Goal: Task Accomplishment & Management: Use online tool/utility

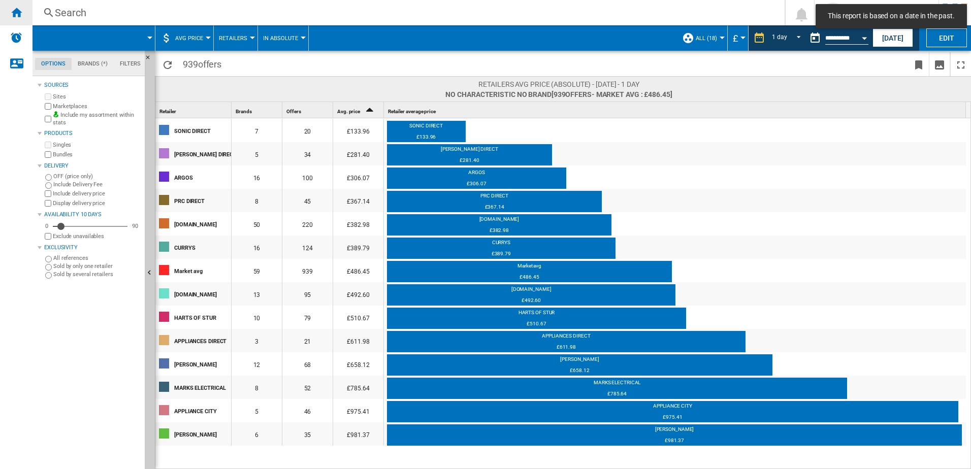
click at [18, 18] on div "Home" at bounding box center [16, 12] width 32 height 25
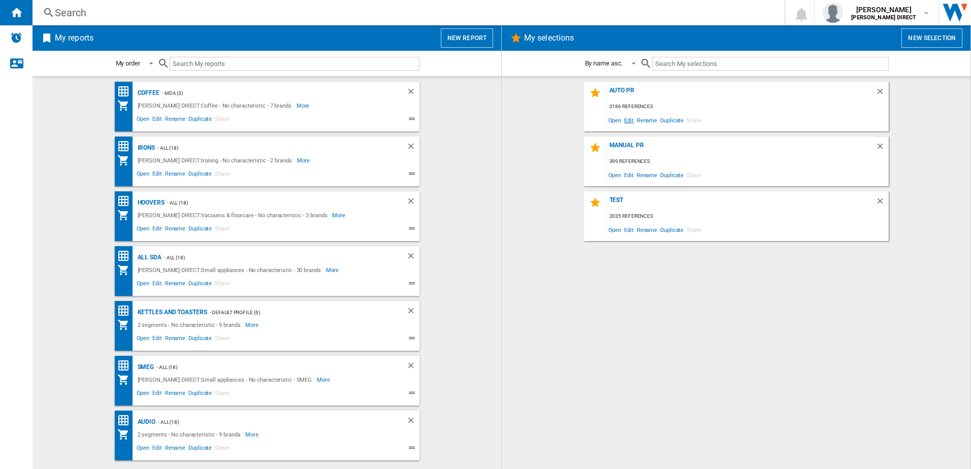
click at [626, 121] on span "Edit" at bounding box center [629, 120] width 13 height 14
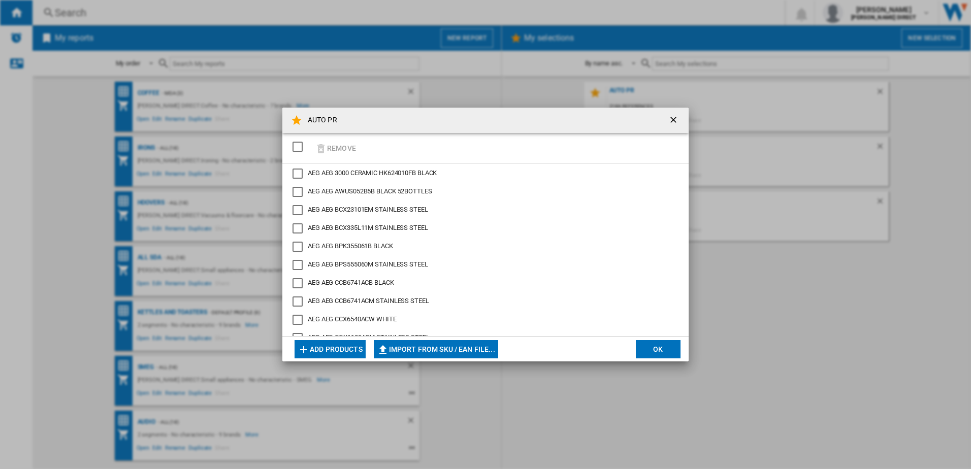
click at [302, 148] on div "SELECTIONS.EDITION_POPUP.SELECT_DESELECT" at bounding box center [297, 147] width 10 height 10
click at [332, 150] on button "Remove" at bounding box center [335, 148] width 47 height 24
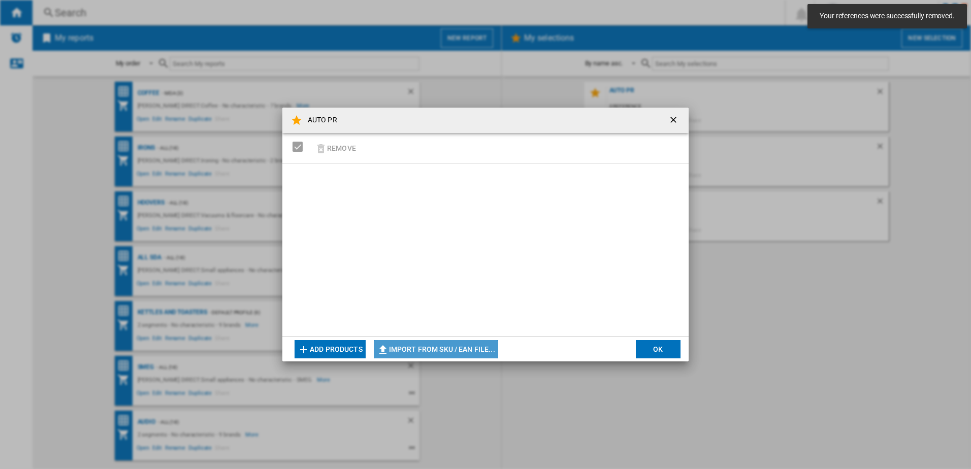
click at [463, 349] on button "Import from SKU / EAN file..." at bounding box center [436, 349] width 124 height 18
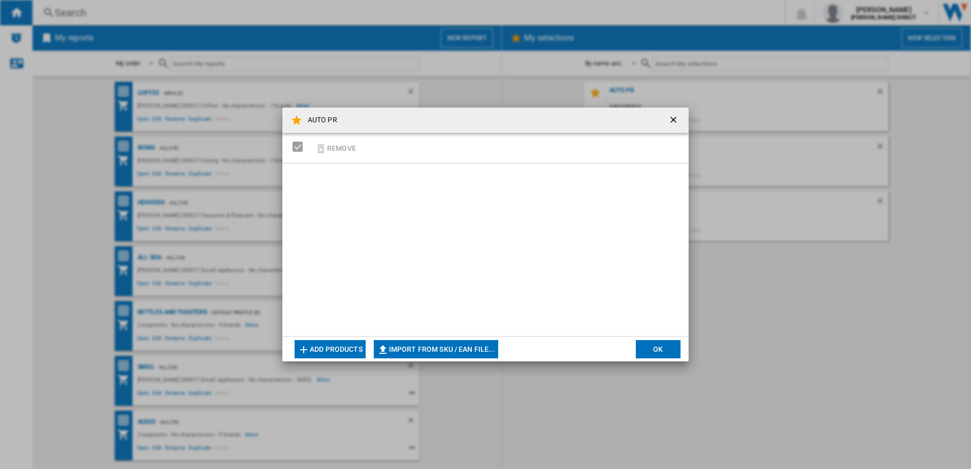
type input "**********"
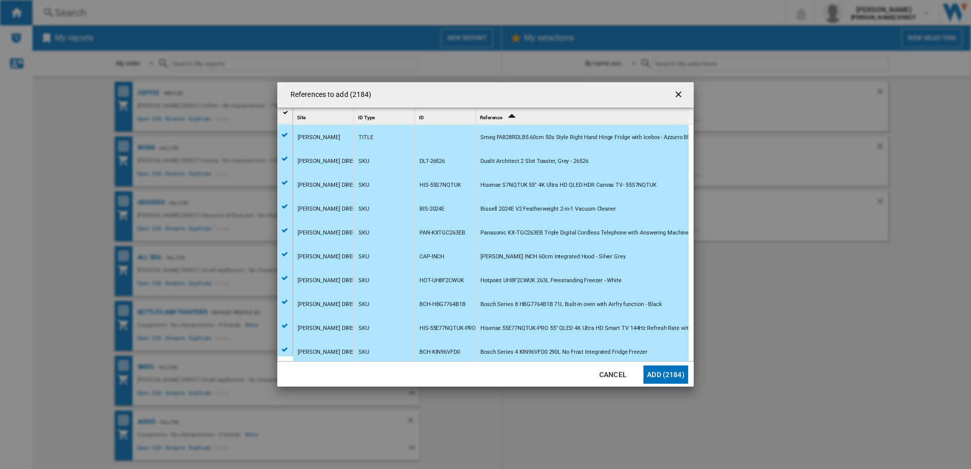
click at [672, 381] on button "Add (2184)" at bounding box center [665, 375] width 45 height 18
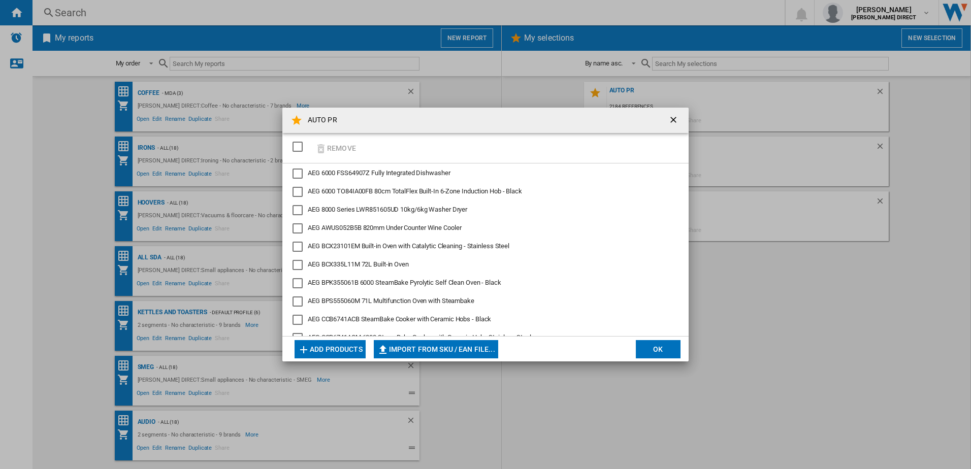
click at [658, 344] on button "OK" at bounding box center [658, 349] width 45 height 18
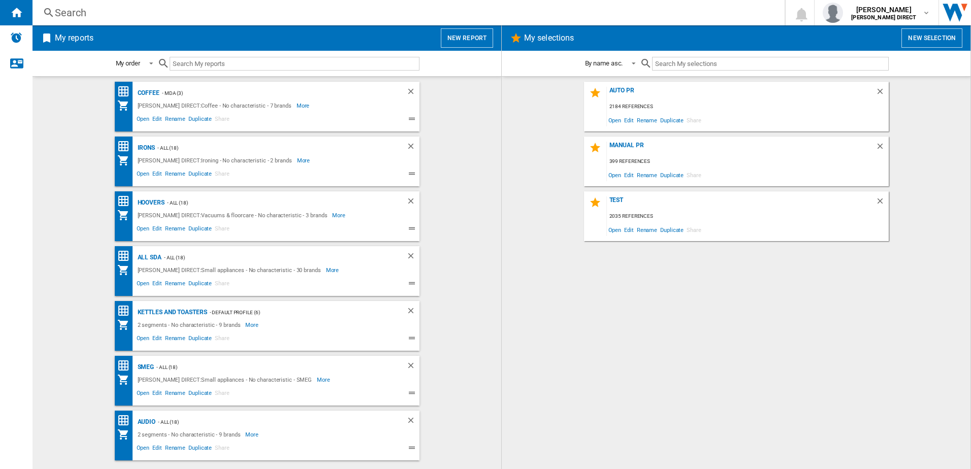
click at [603, 290] on div "AUTO PR 2184 references Open Edit Rename Duplicate Share MANUAL PR 399 referenc…" at bounding box center [736, 273] width 448 height 382
click at [627, 93] on div "AUTO PR" at bounding box center [741, 94] width 269 height 14
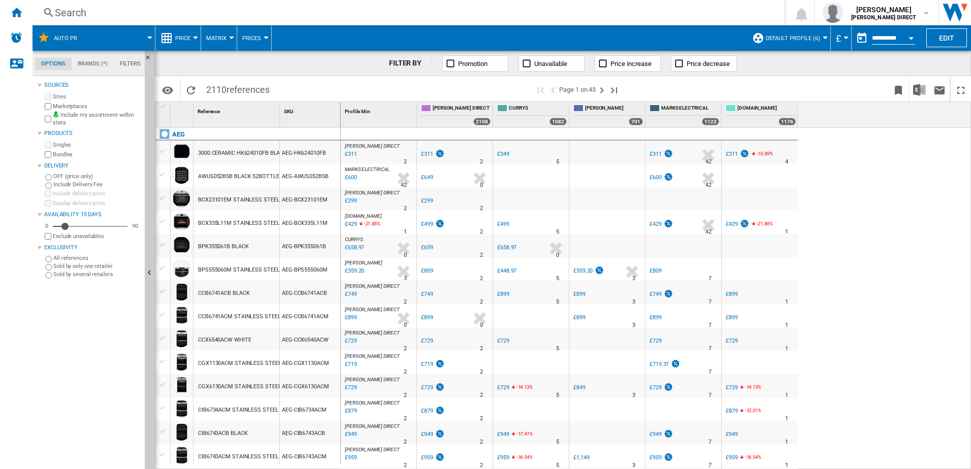
click at [794, 41] on span "Default profile (6)" at bounding box center [793, 38] width 54 height 7
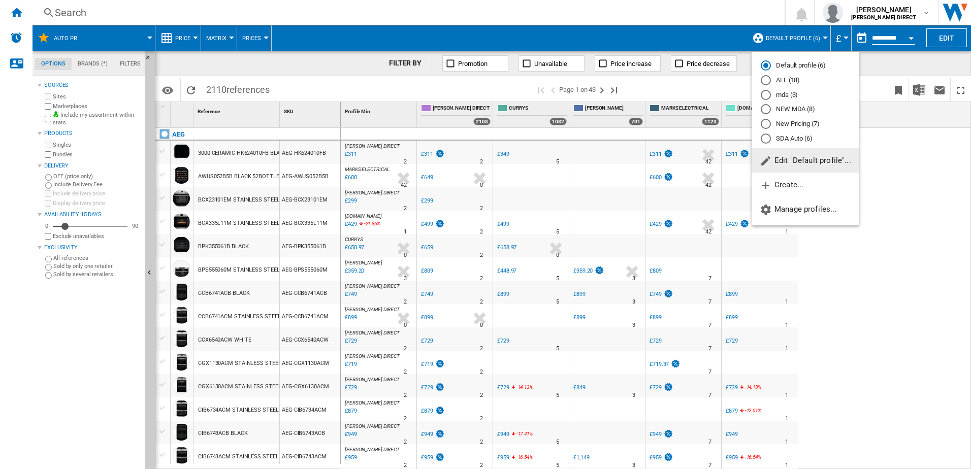
click at [805, 126] on md-radio-button "New Pricing (7)" at bounding box center [805, 124] width 89 height 10
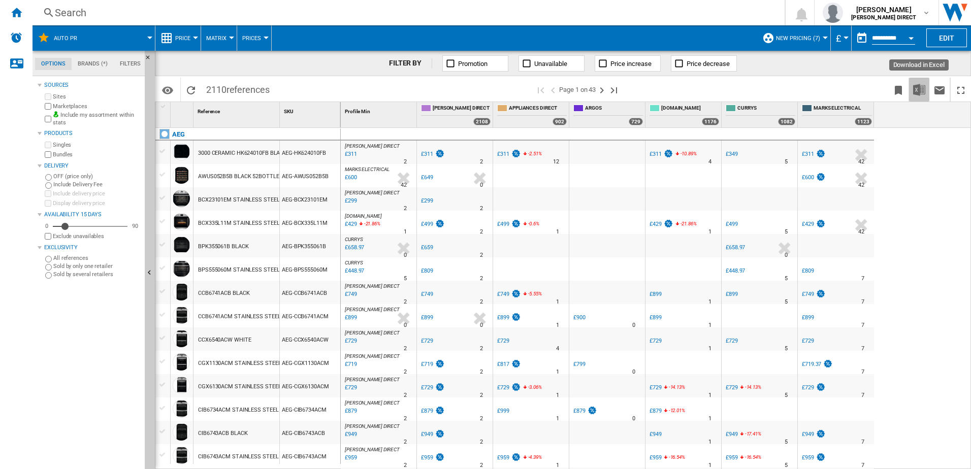
click at [921, 88] on img "Download in Excel" at bounding box center [919, 90] width 12 height 12
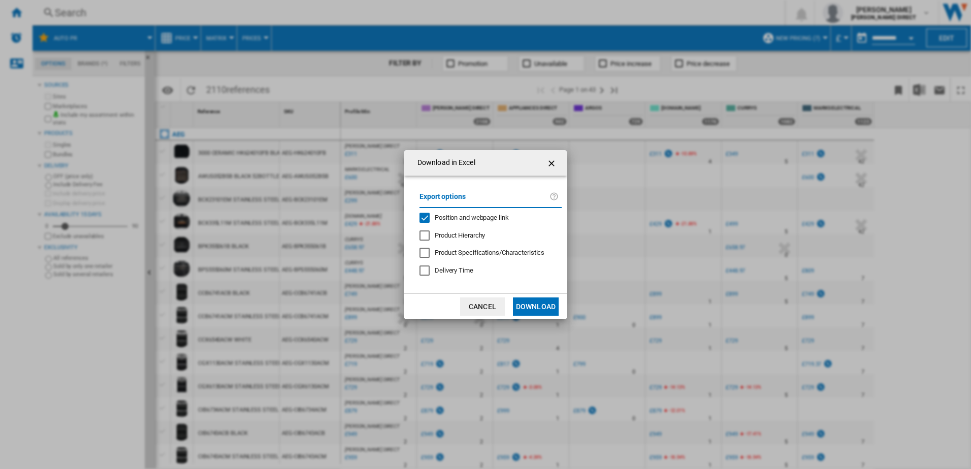
click at [445, 215] on span "Position and webpage link" at bounding box center [472, 218] width 74 height 8
click at [547, 307] on button "Download" at bounding box center [536, 307] width 46 height 18
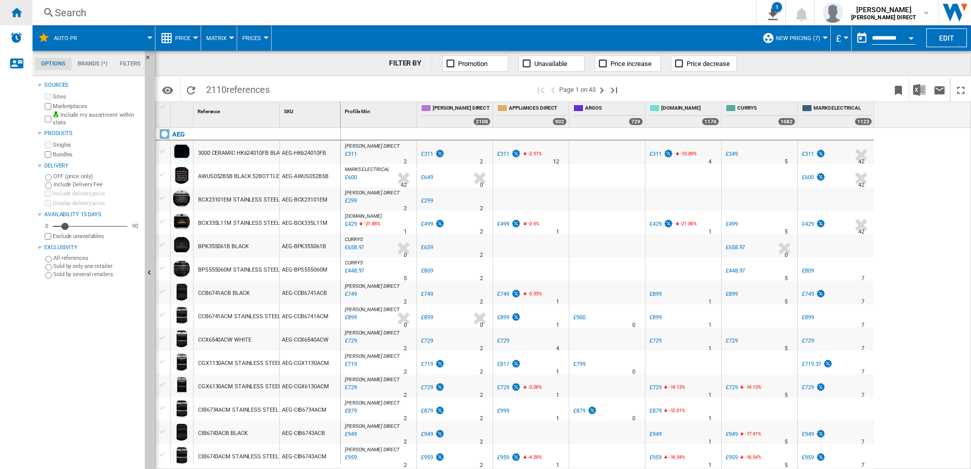
click at [23, 15] on div "Home" at bounding box center [16, 12] width 32 height 25
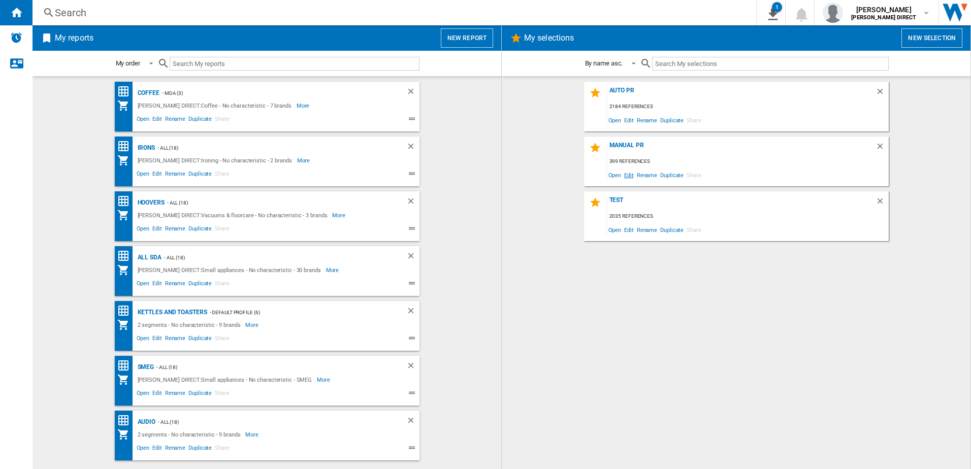
click at [632, 174] on span "Edit" at bounding box center [629, 175] width 13 height 14
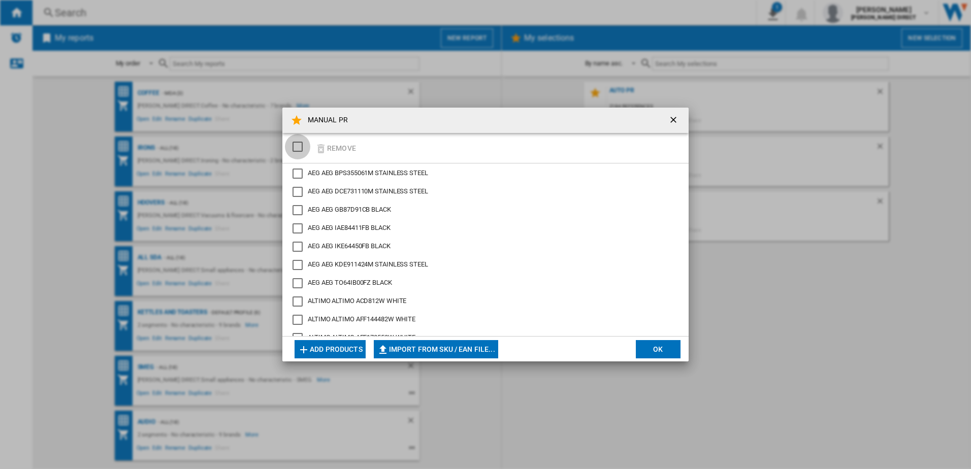
click at [297, 149] on div "SELECTIONS.EDITION_POPUP.SELECT_DESELECT" at bounding box center [297, 147] width 10 height 10
click at [347, 148] on button "Remove" at bounding box center [335, 148] width 47 height 24
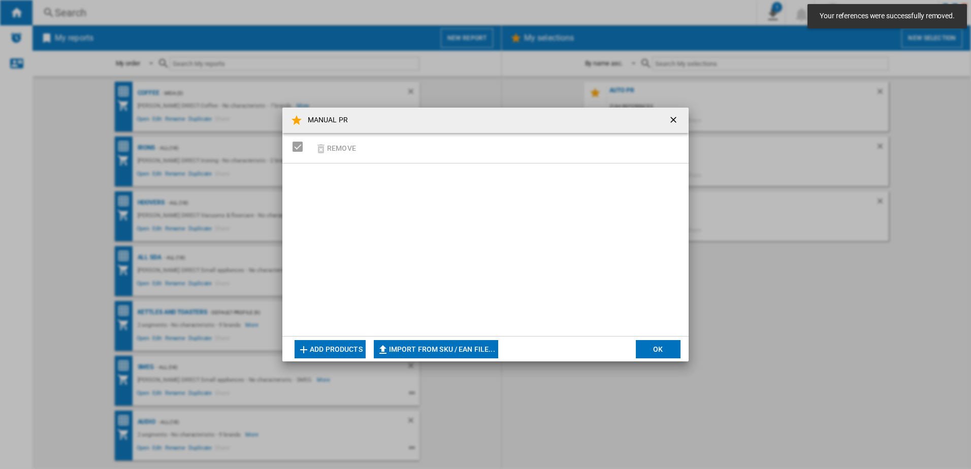
click at [423, 350] on button "Import from SKU / EAN file..." at bounding box center [436, 349] width 124 height 18
type input "**********"
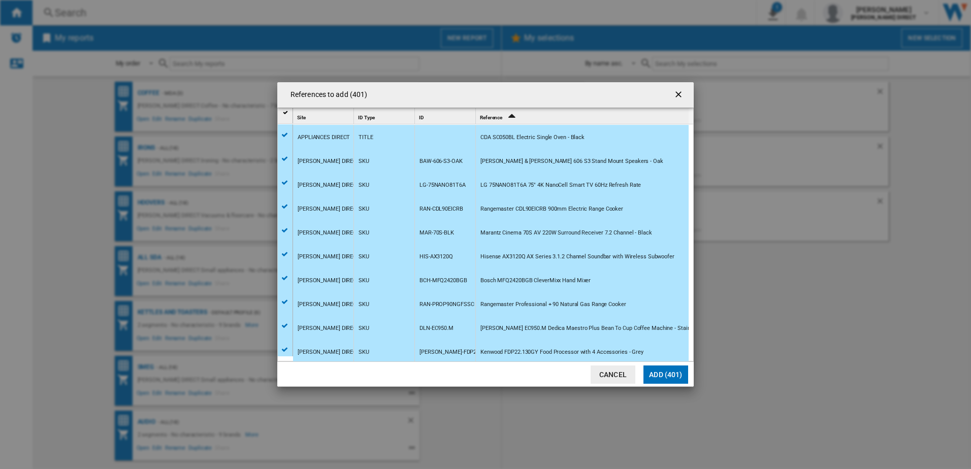
click at [681, 380] on button "Add (401)" at bounding box center [665, 375] width 45 height 18
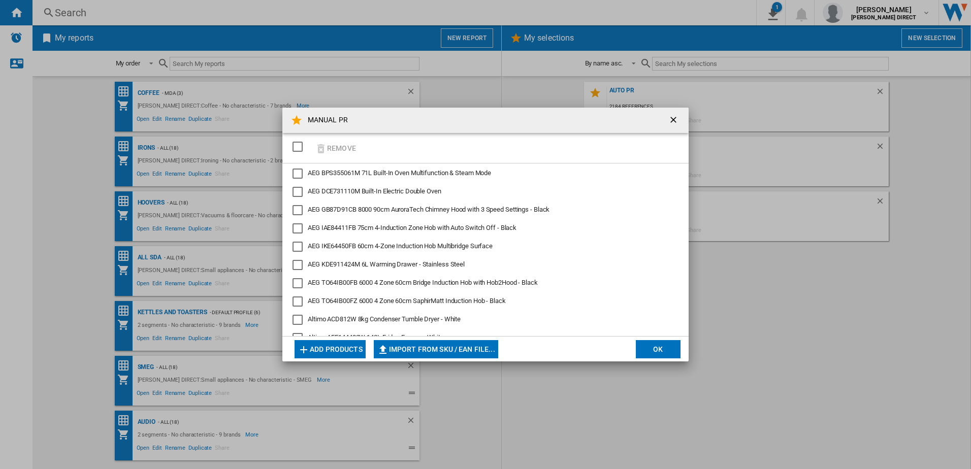
click at [672, 343] on button "OK" at bounding box center [658, 349] width 45 height 18
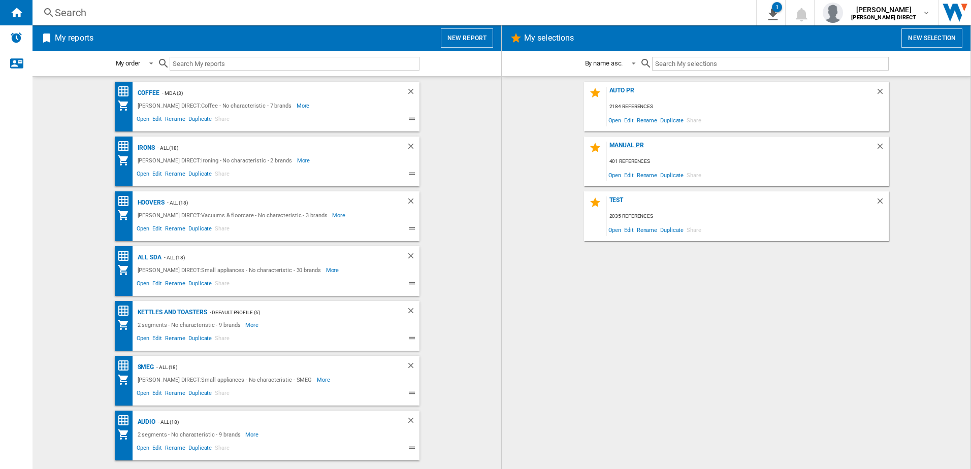
click at [631, 143] on div "MANUAL PR" at bounding box center [741, 149] width 269 height 14
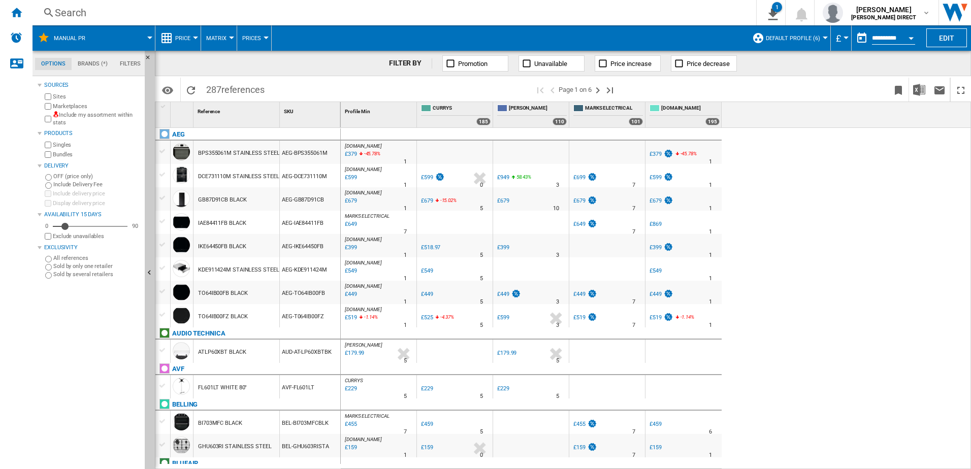
click at [789, 47] on button "Default profile (6)" at bounding box center [795, 37] width 59 height 25
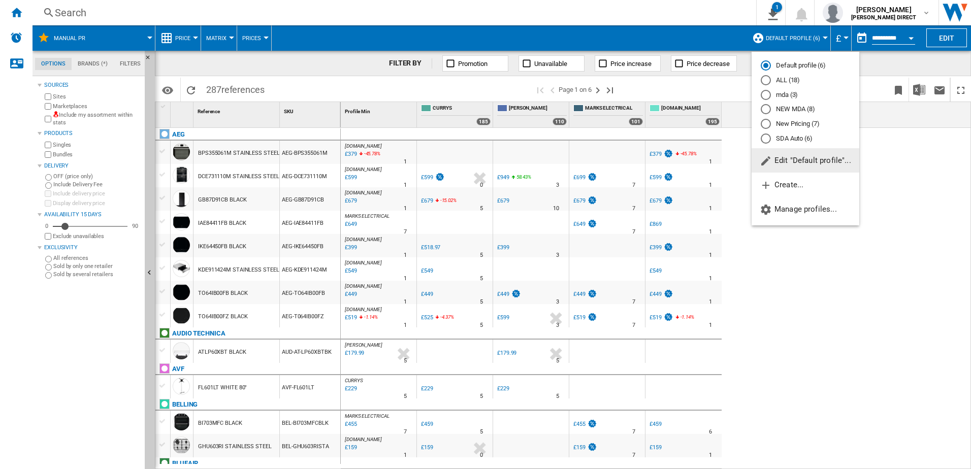
click at [799, 123] on md-radio-button "New Pricing (7)" at bounding box center [805, 124] width 89 height 10
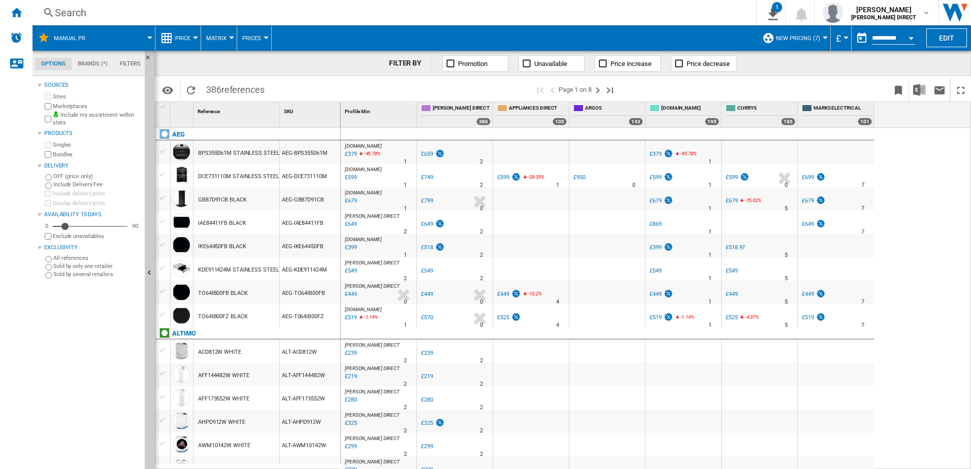
click at [211, 40] on span "Matrix" at bounding box center [216, 38] width 20 height 7
click at [228, 89] on span "Ranking" at bounding box center [222, 87] width 27 height 9
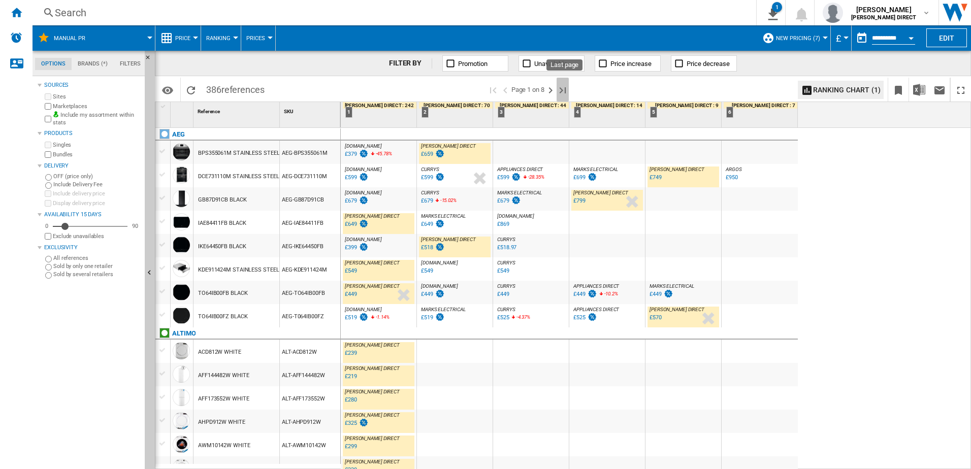
click at [561, 89] on ng-md-icon "Last page" at bounding box center [563, 90] width 12 height 12
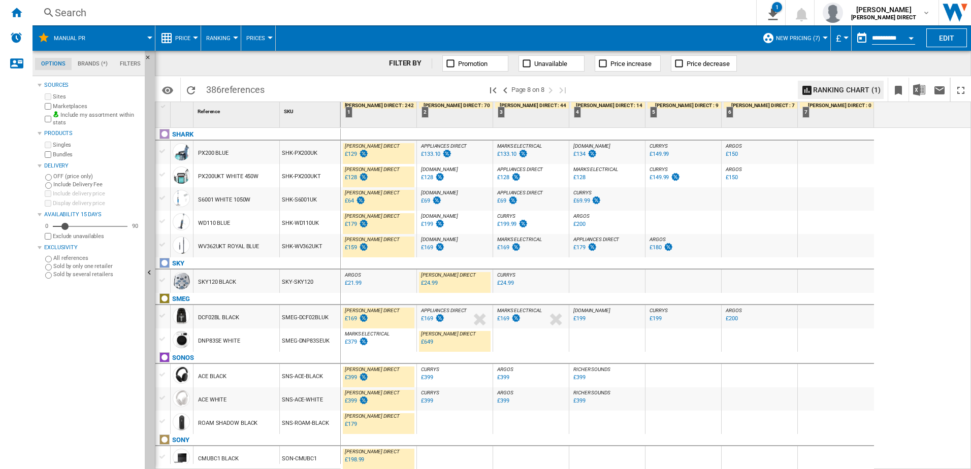
scroll to position [634, 0]
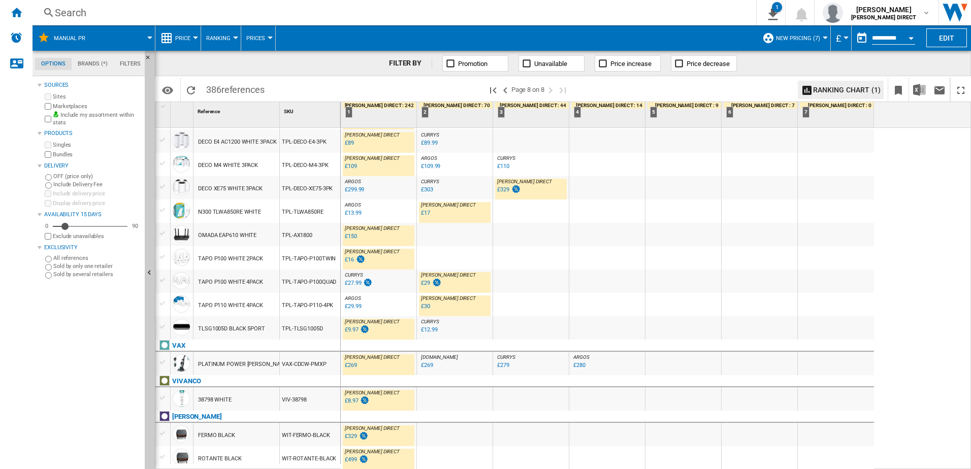
click at [386, 302] on div "ARGOS : UK CO ARGOS 0.0 % £29.99 % N/A [GEOGRAPHIC_DATA] : [GEOGRAPHIC_DATA] CO…" at bounding box center [379, 307] width 72 height 23
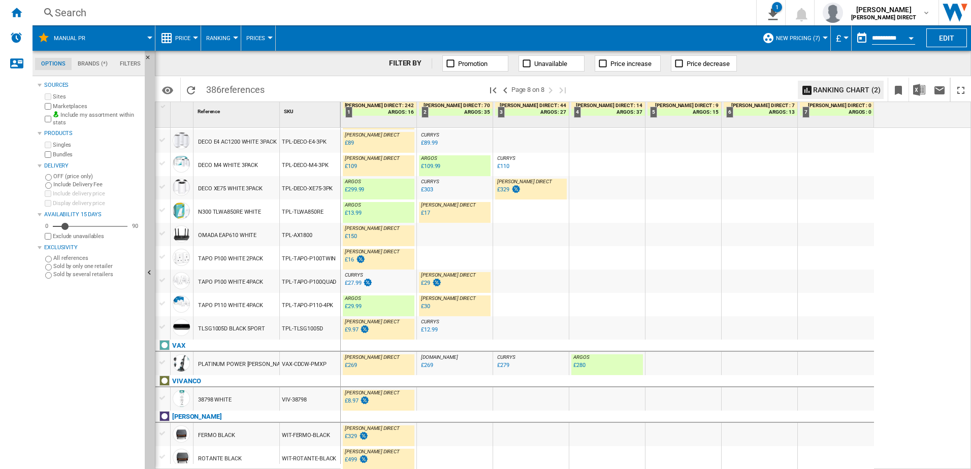
click at [443, 189] on div "%" at bounding box center [440, 191] width 5 height 12
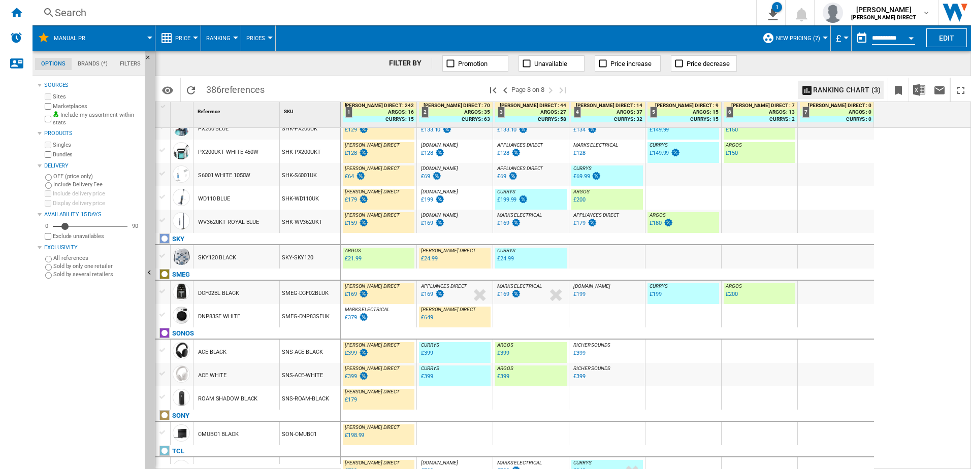
scroll to position [0, 0]
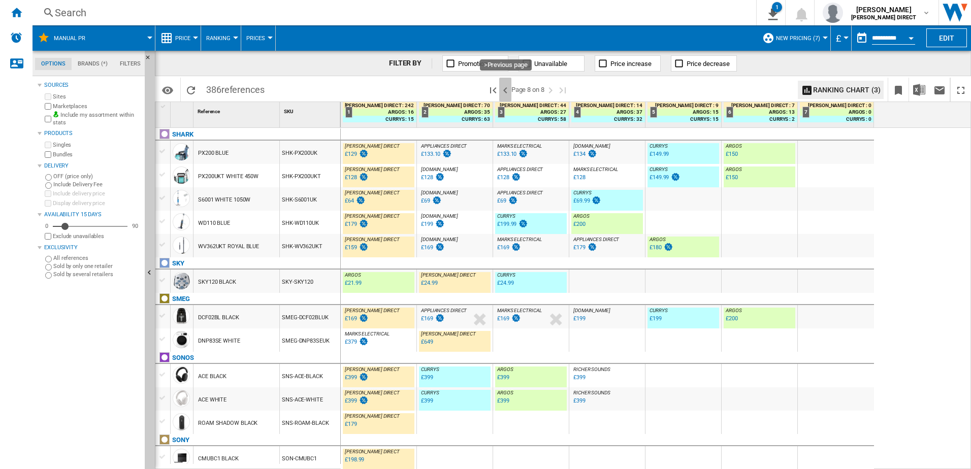
click at [508, 85] on ng-md-icon ">Previous page" at bounding box center [505, 90] width 12 height 12
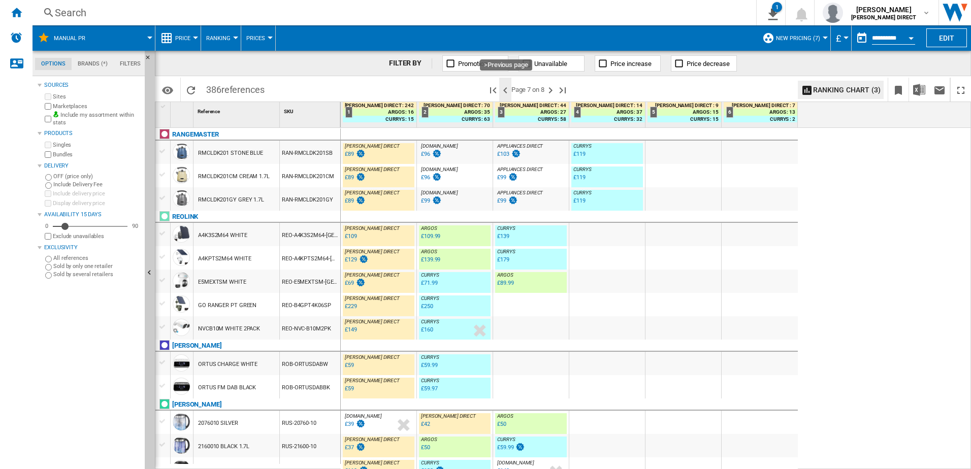
click at [508, 89] on ng-md-icon ">Previous page" at bounding box center [505, 90] width 12 height 12
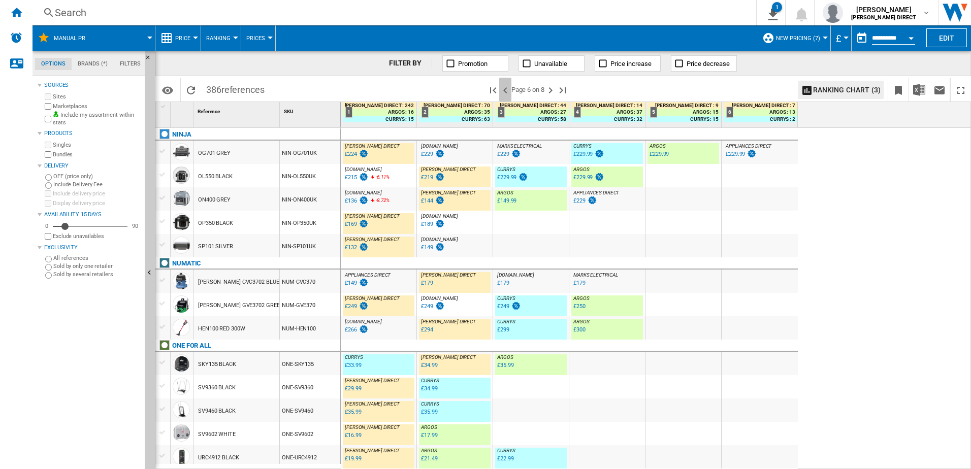
click at [505, 89] on ng-md-icon ">Previous page" at bounding box center [505, 90] width 12 height 12
